Goal: Information Seeking & Learning: Learn about a topic

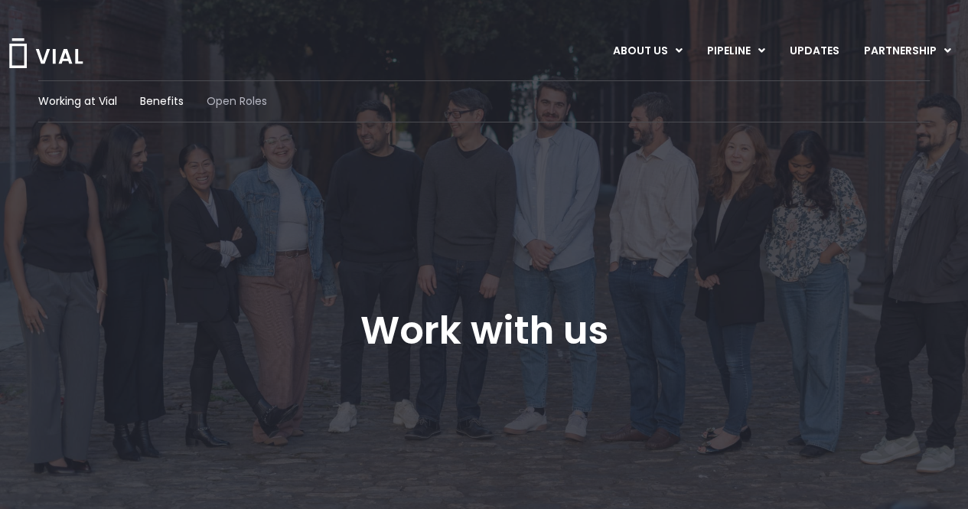
click at [233, 102] on span "Open Roles" at bounding box center [237, 101] width 60 height 16
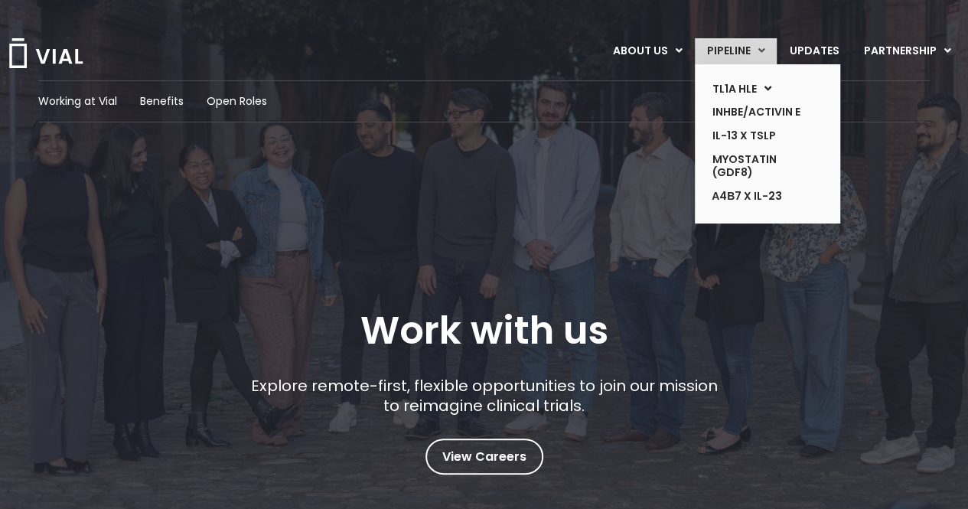
click at [727, 53] on link "PIPELINE" at bounding box center [736, 51] width 82 height 26
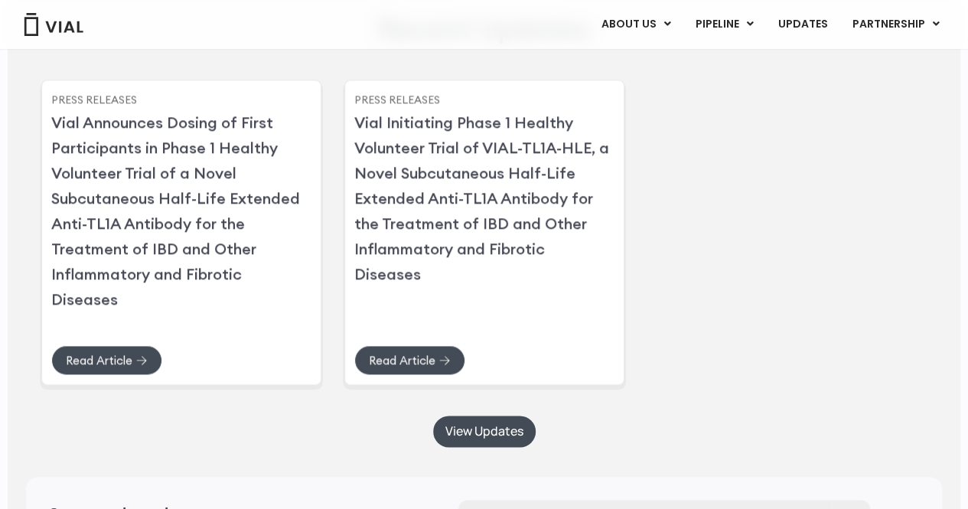
scroll to position [3817, 0]
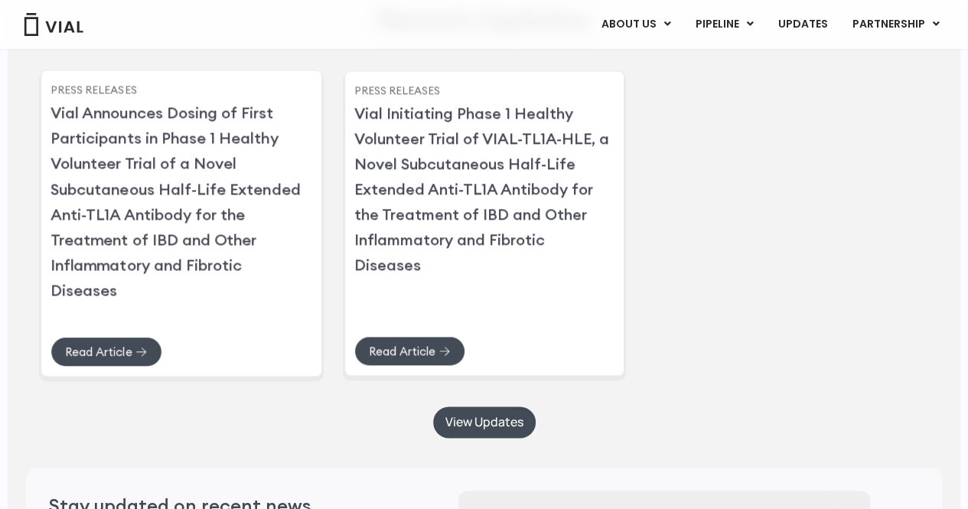
click at [156, 251] on link "Vial Announces Dosing of First Participants in Phase 1 Healthy Volunteer Trial …" at bounding box center [175, 201] width 250 height 197
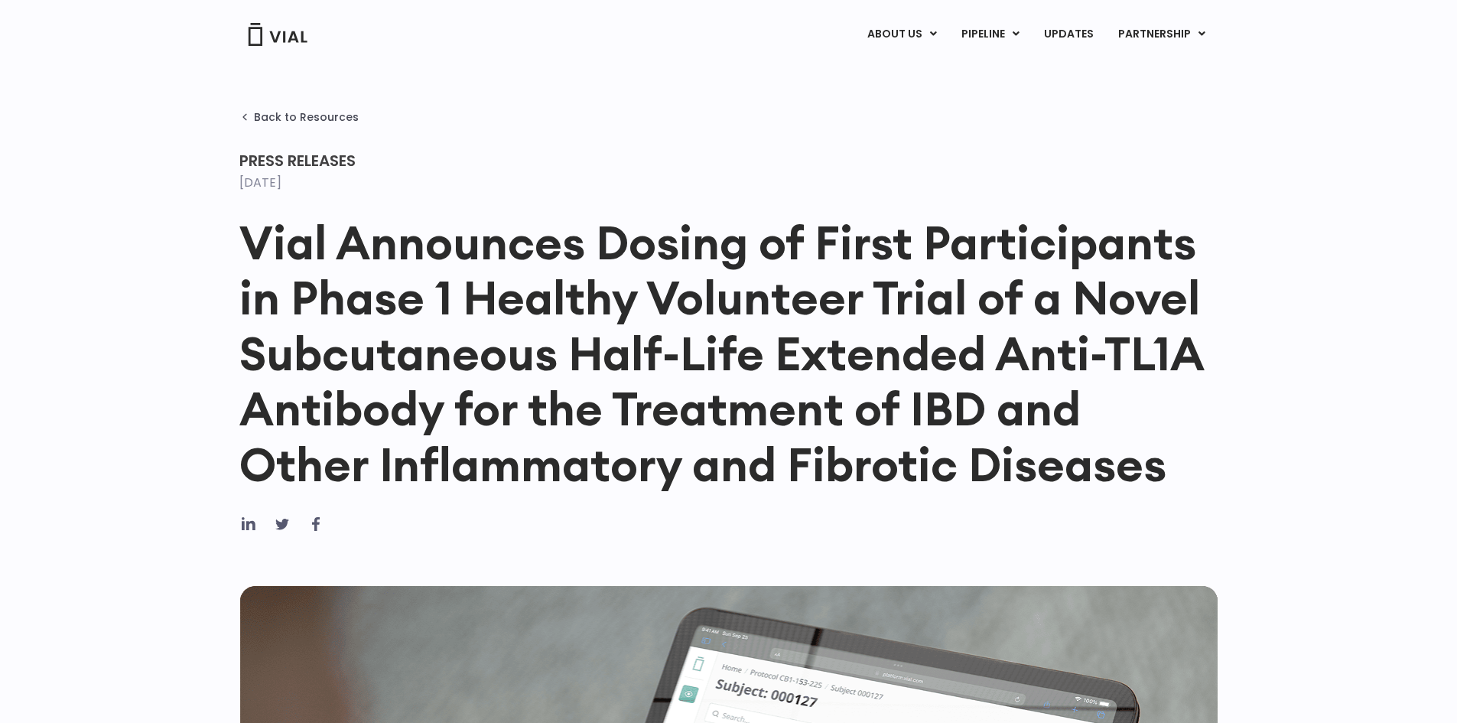
drag, startPoint x: 1006, startPoint y: 259, endPoint x: 862, endPoint y: 251, distance: 144.0
click at [862, 251] on h1 "Vial Announces Dosing of First Participants in Phase 1 Healthy Volunteer Trial …" at bounding box center [728, 353] width 979 height 277
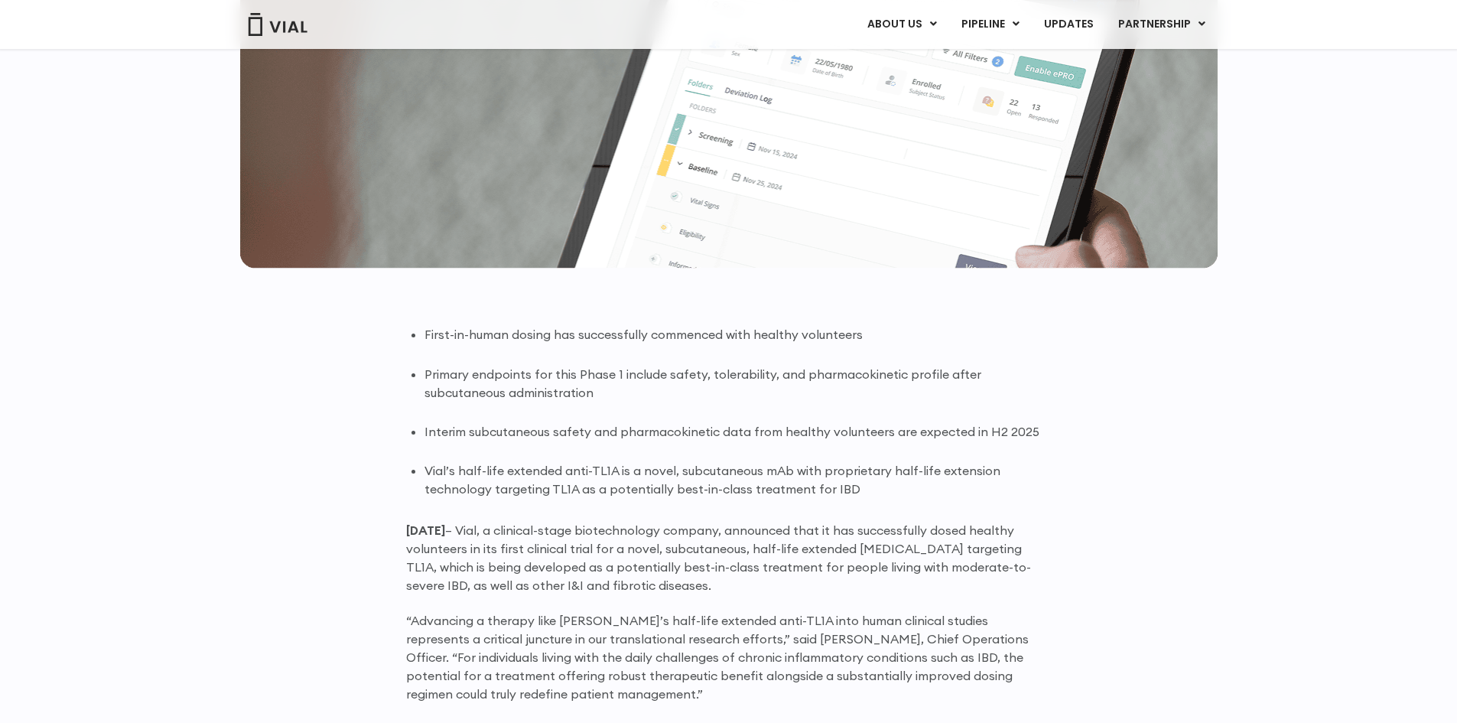
scroll to position [703, 0]
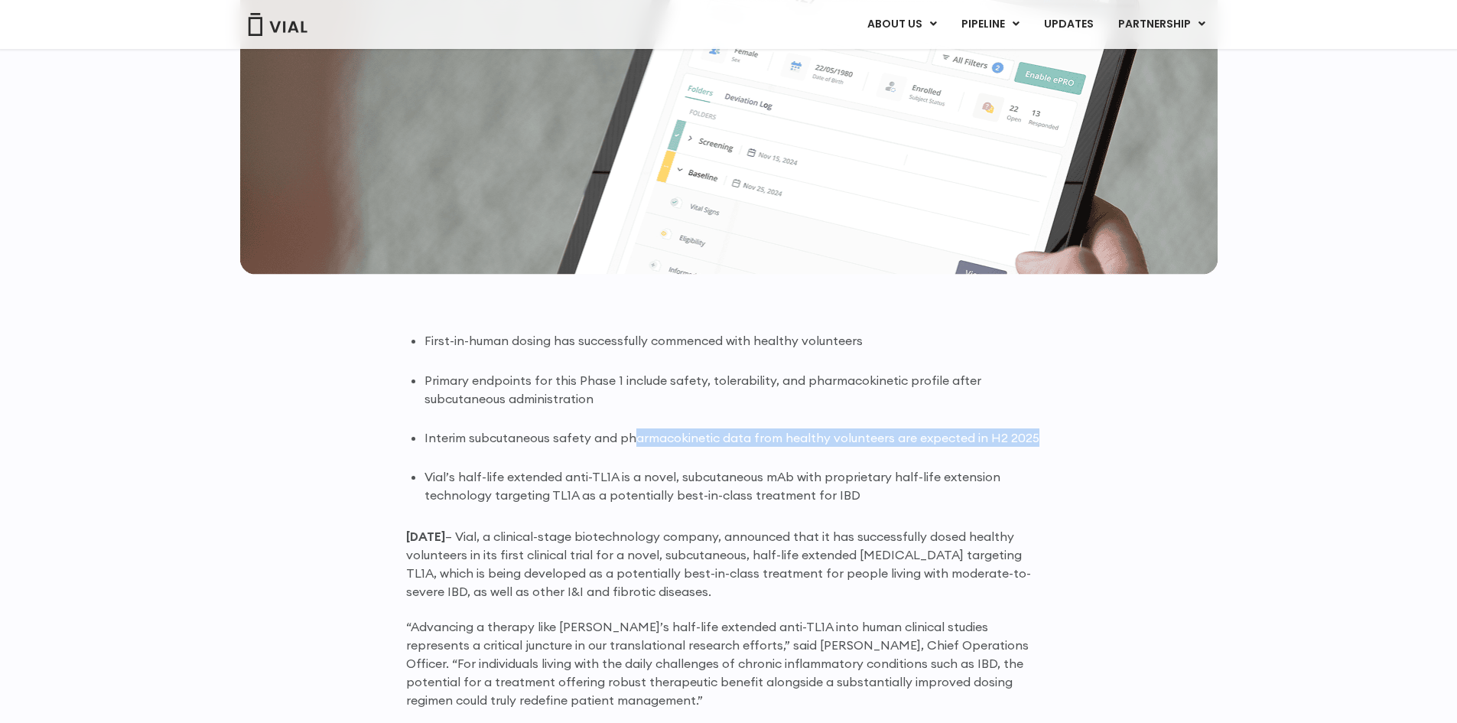
drag, startPoint x: 635, startPoint y: 436, endPoint x: 1056, endPoint y: 427, distance: 421.6
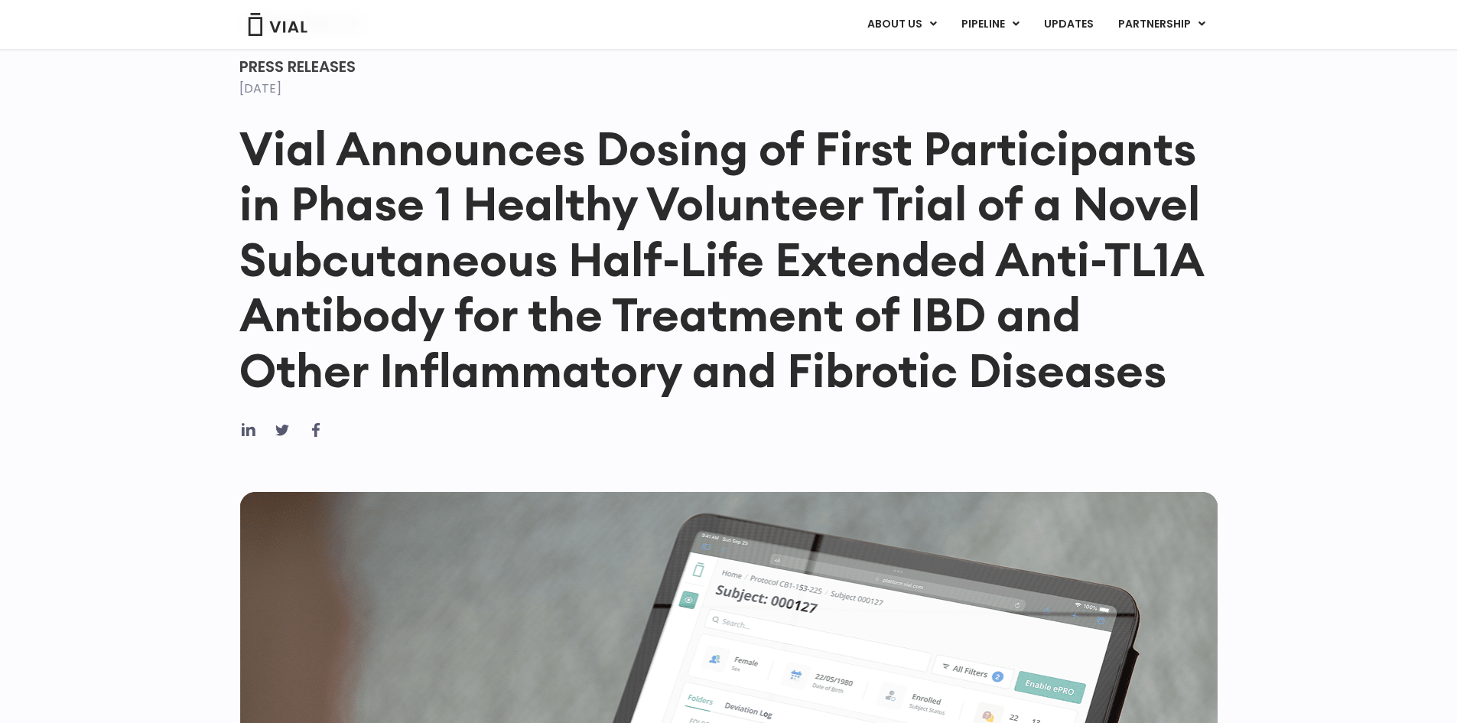
scroll to position [0, 0]
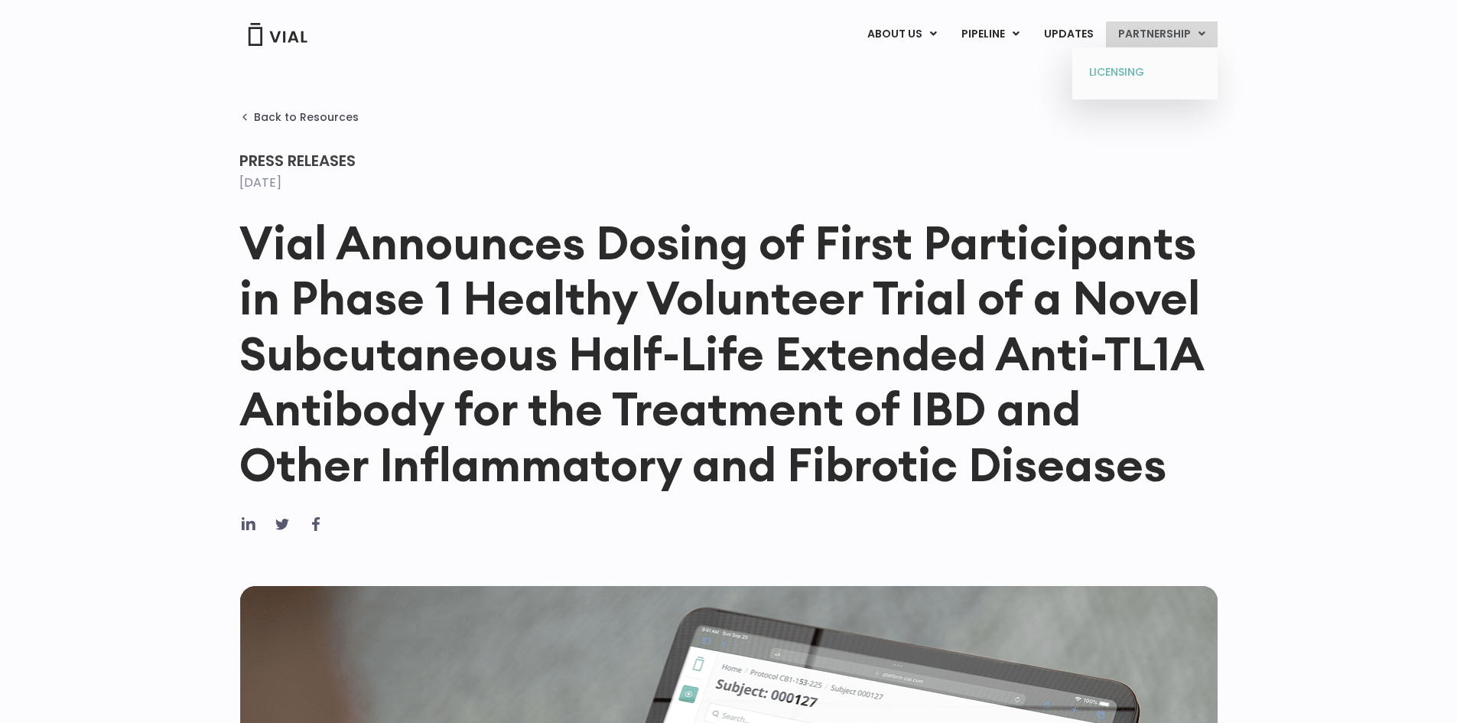
click at [967, 70] on link "LICENSING" at bounding box center [1145, 72] width 134 height 24
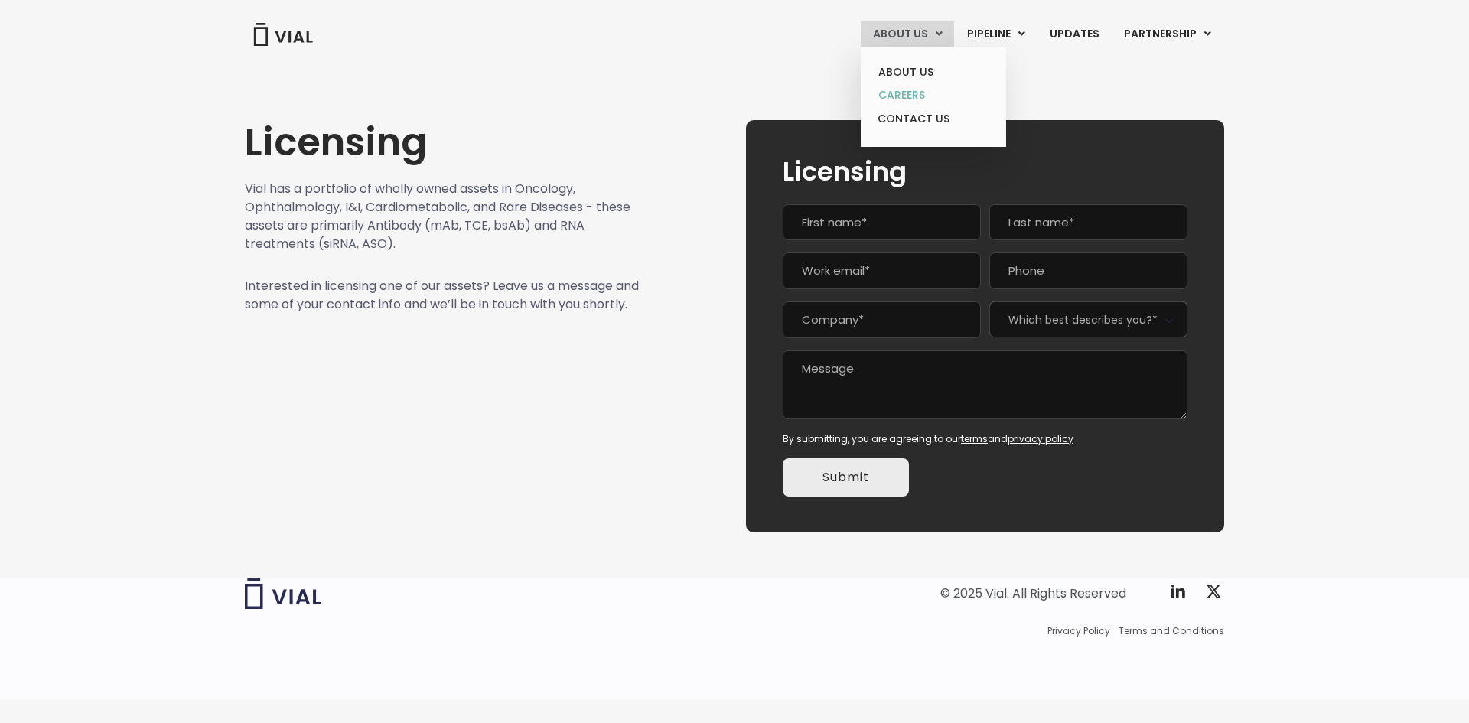
click at [913, 93] on link "CAREERS" at bounding box center [933, 95] width 134 height 24
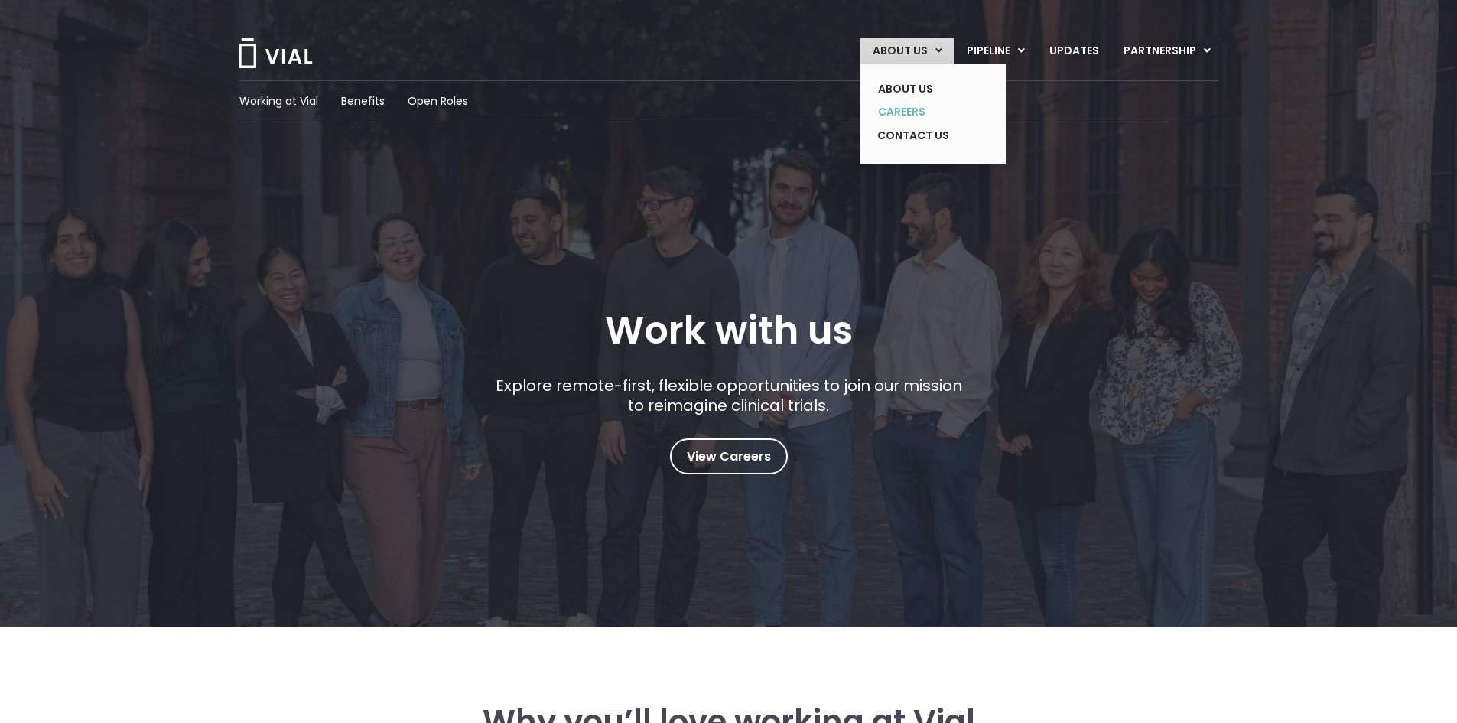
click at [915, 112] on link "CAREERS" at bounding box center [922, 112] width 112 height 24
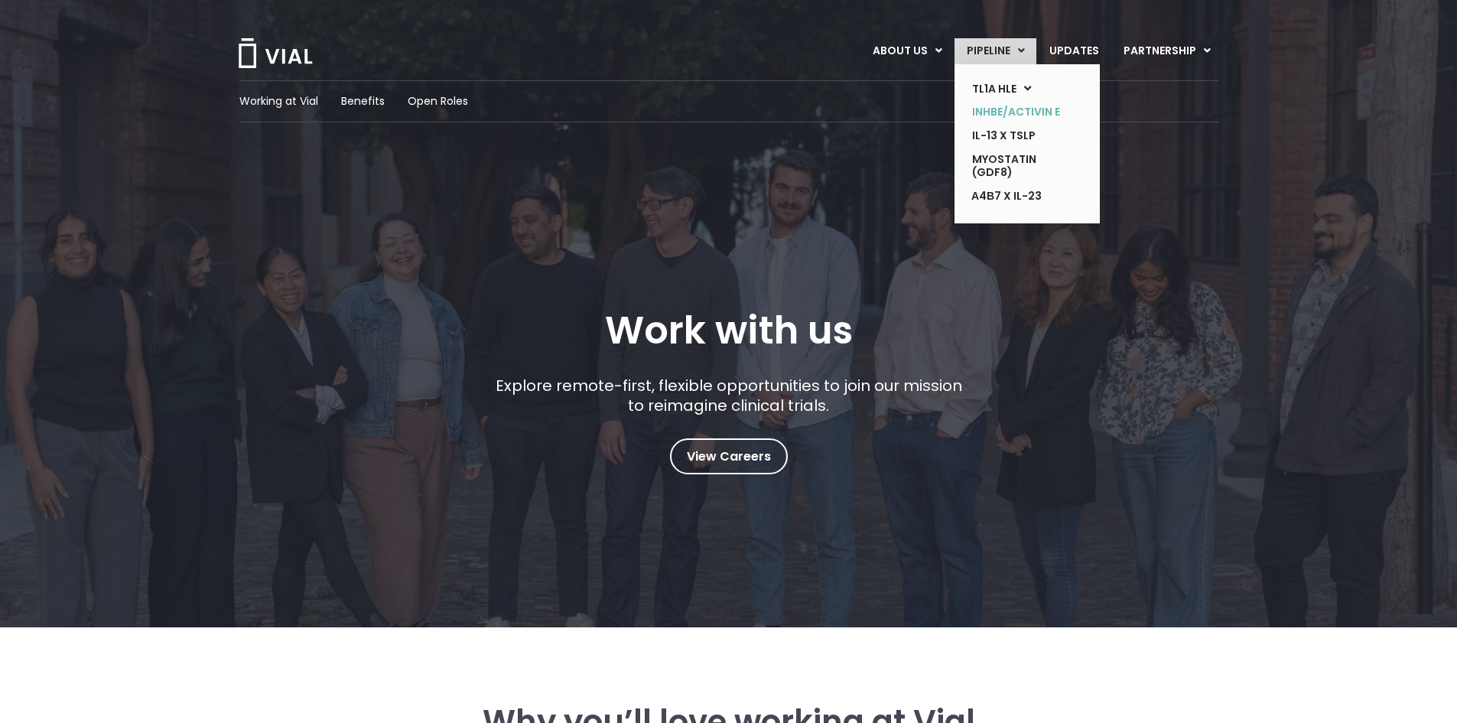
click at [1007, 112] on link "INHBE/ACTIVIN E" at bounding box center [1016, 112] width 112 height 24
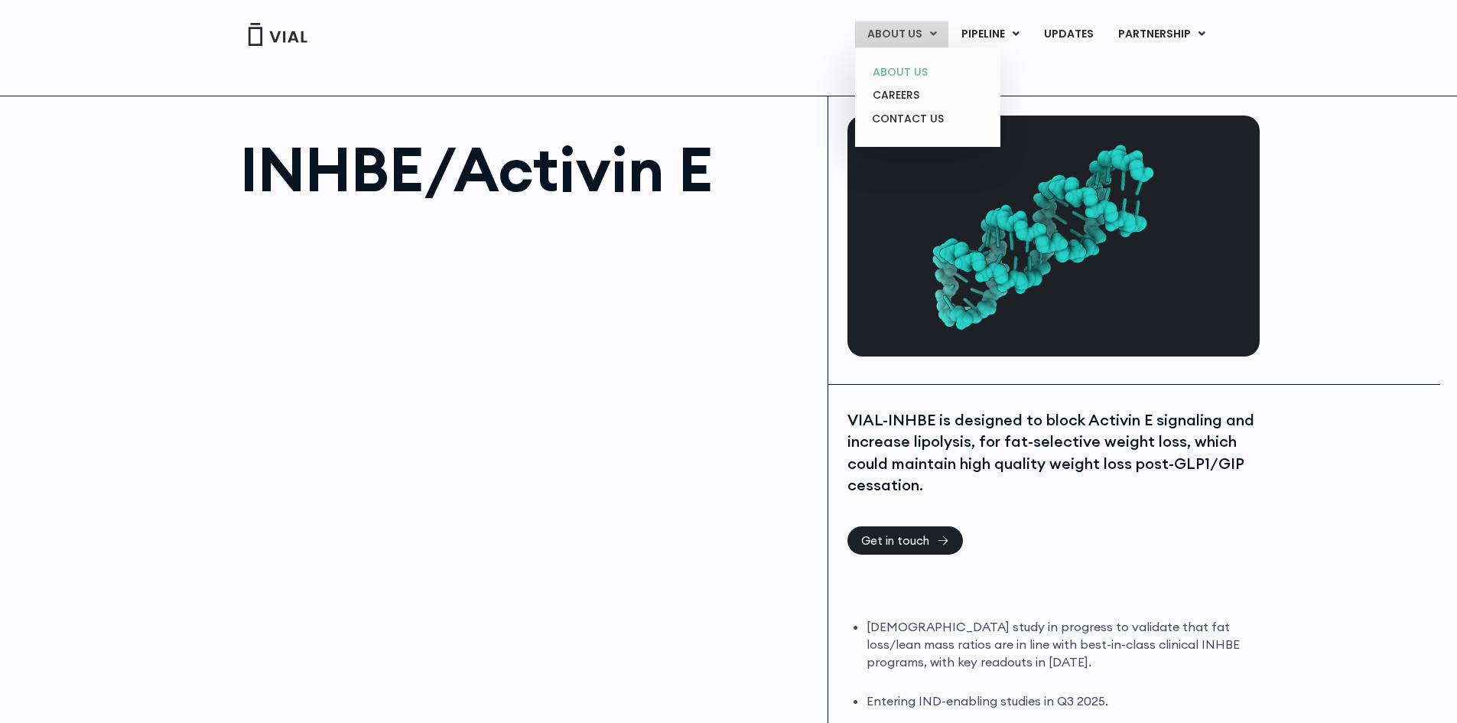
click at [900, 70] on link "ABOUT US" at bounding box center [928, 72] width 134 height 24
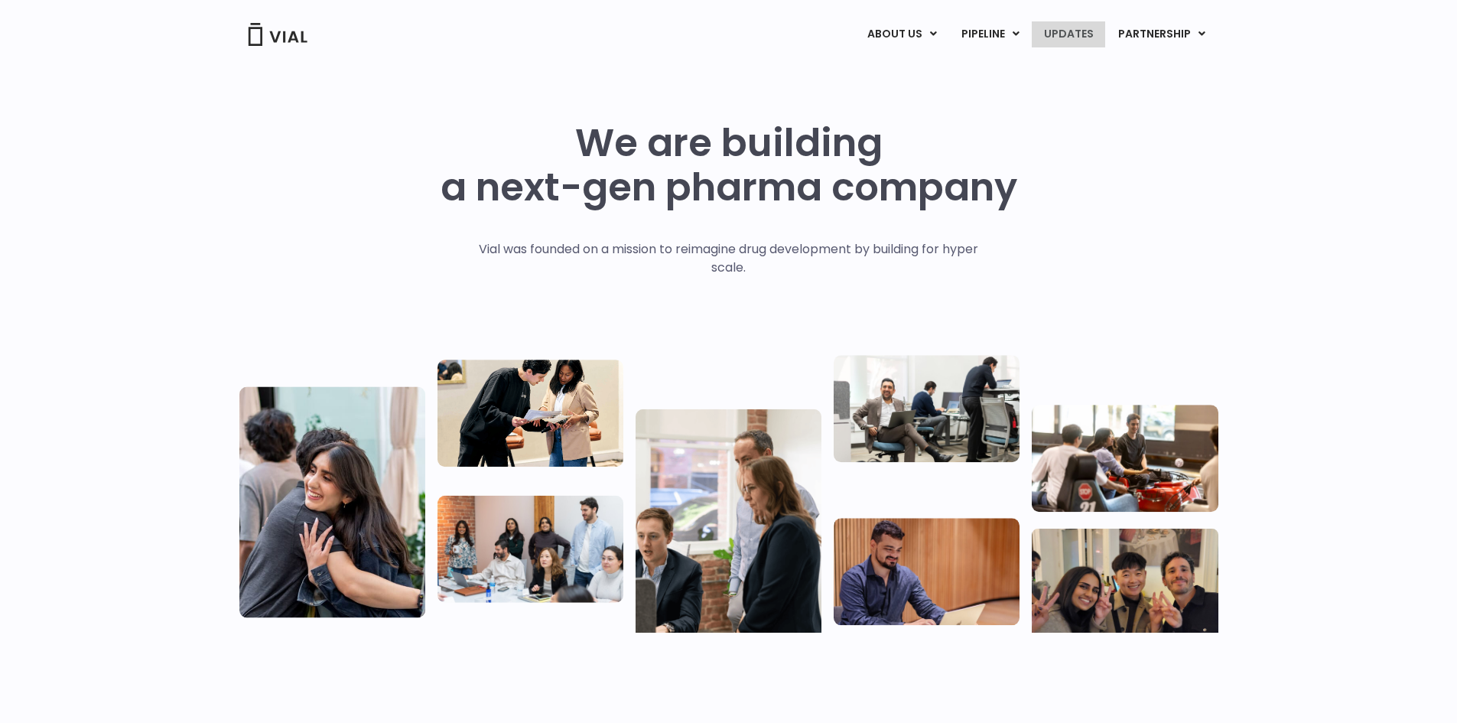
click at [1064, 34] on link "UPDATES" at bounding box center [1068, 34] width 73 height 26
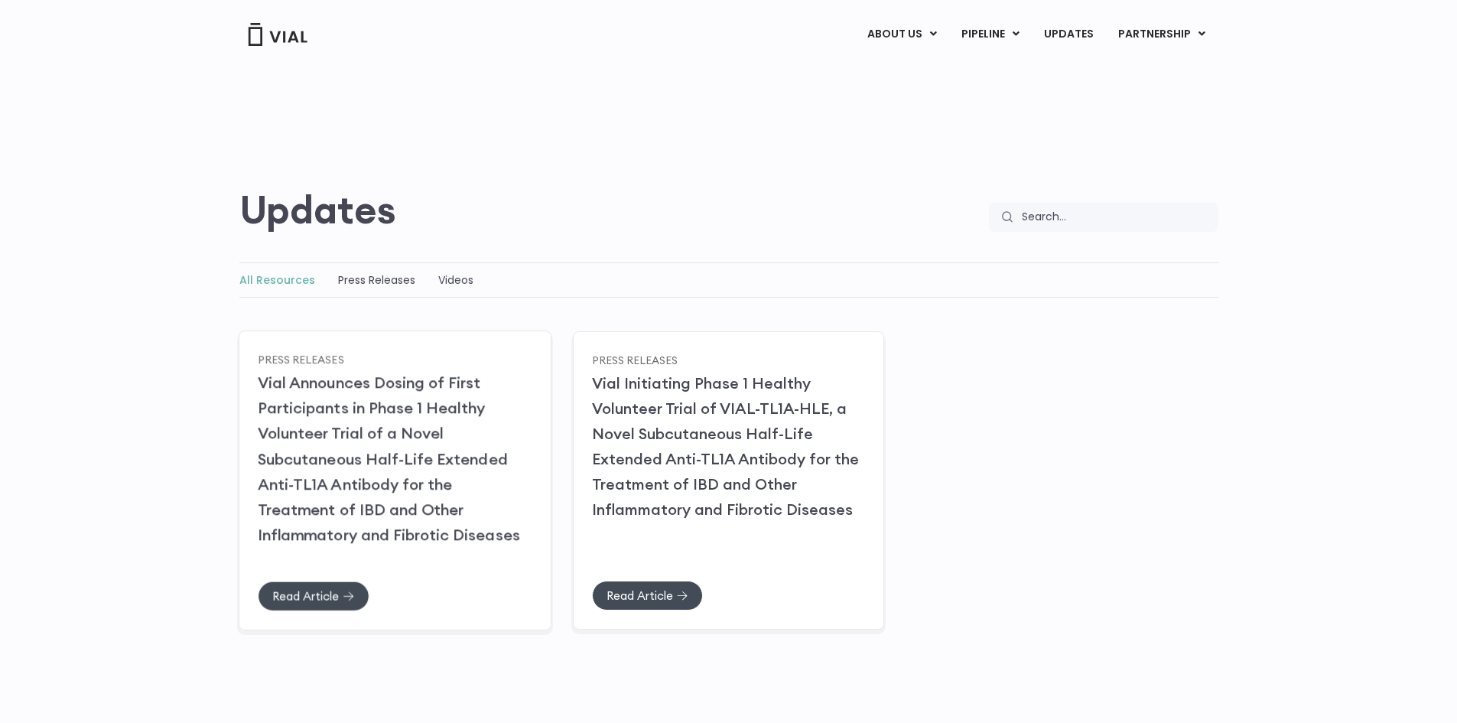
click at [377, 435] on link "Vial Announces Dosing of First Participants in Phase 1 Healthy Volunteer Trial …" at bounding box center [389, 458] width 262 height 171
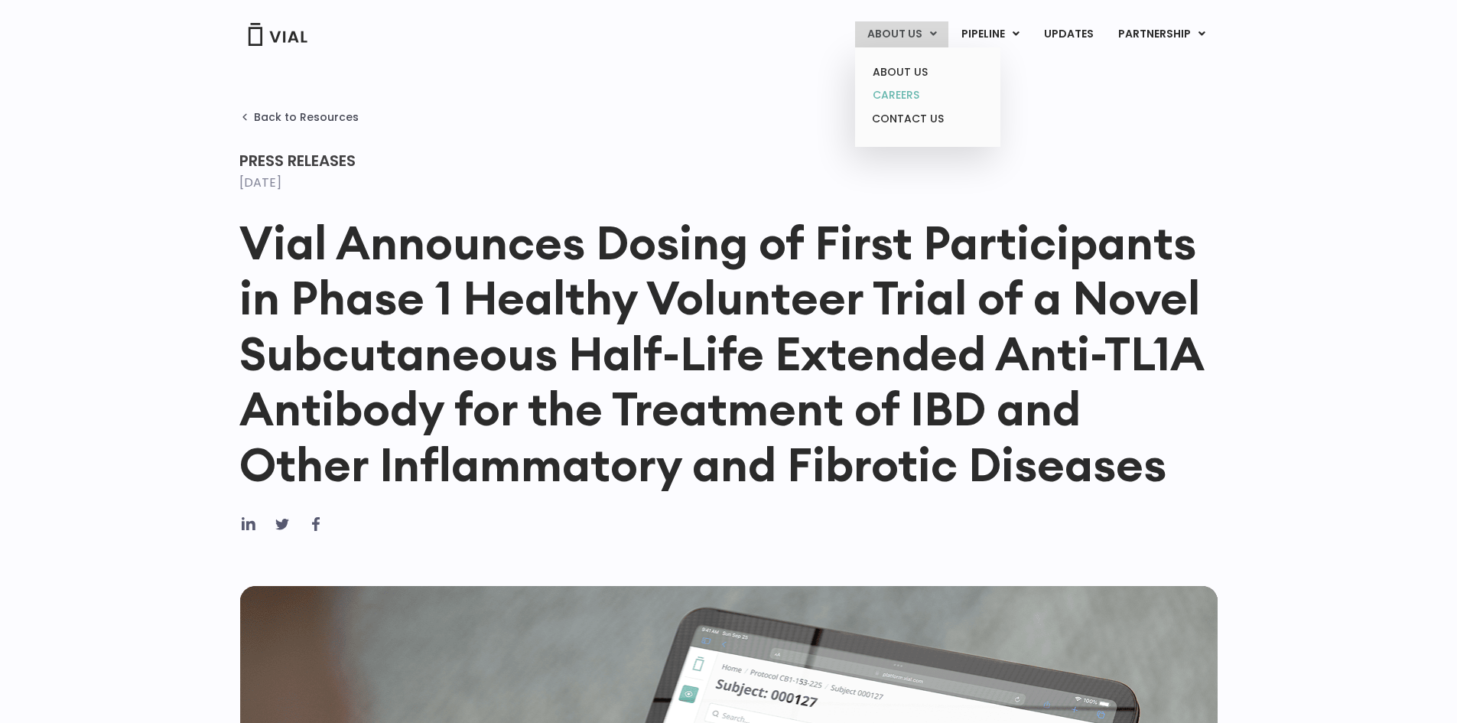
click at [906, 90] on link "CAREERS" at bounding box center [928, 95] width 134 height 24
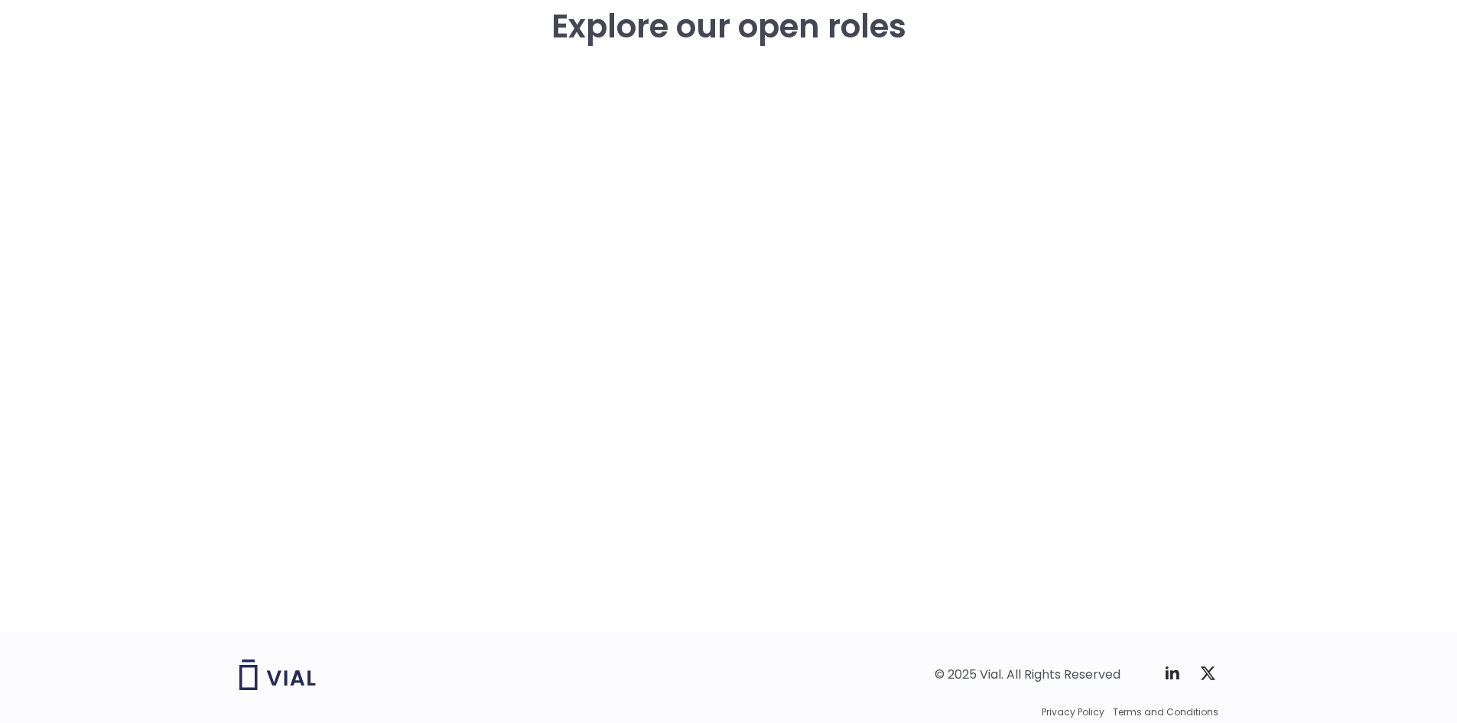
scroll to position [2276, 0]
